Goal: Communication & Community: Share content

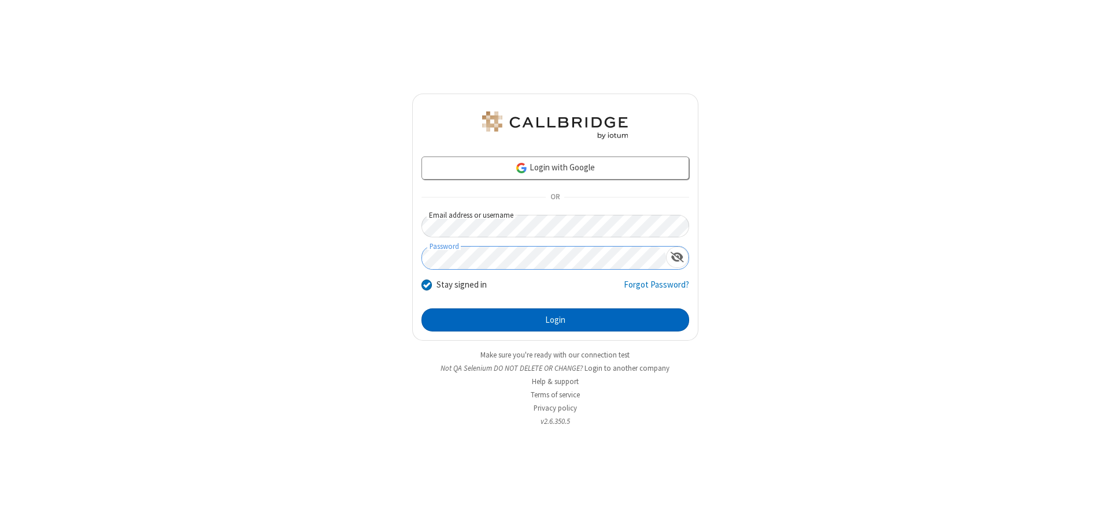
click at [555, 320] on button "Login" at bounding box center [555, 320] width 268 height 23
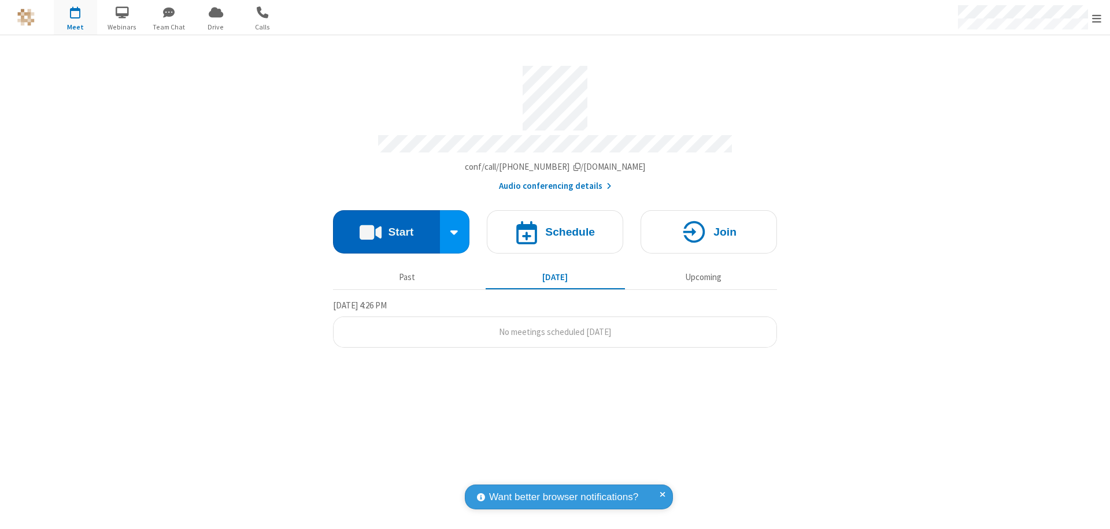
click at [386, 227] on button "Start" at bounding box center [386, 231] width 107 height 43
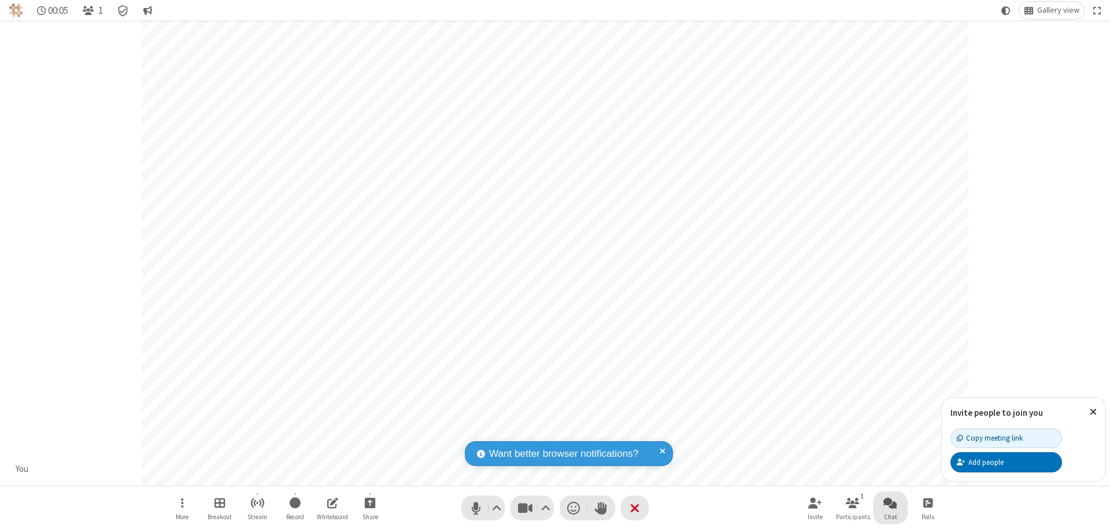
click at [890, 503] on span "Open chat" at bounding box center [890, 503] width 14 height 14
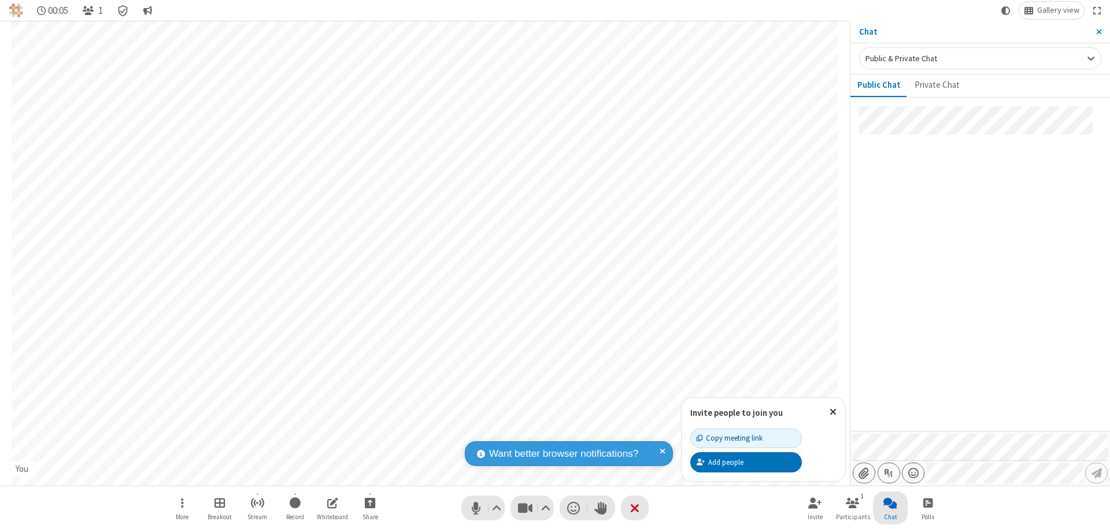
type input "C:\fakepath\doc_test.docx"
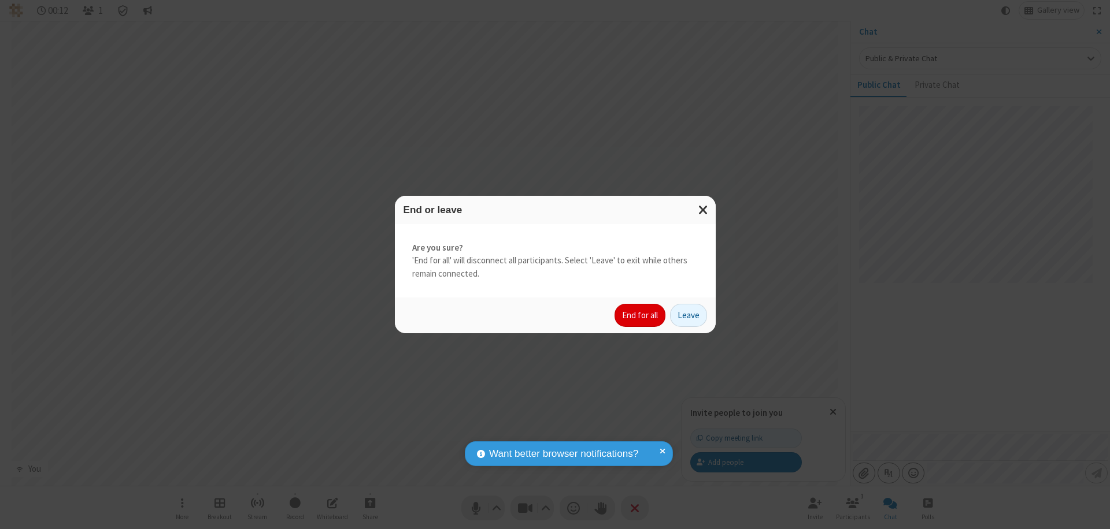
click at [640, 316] on button "End for all" at bounding box center [639, 315] width 51 height 23
